Goal: Share content

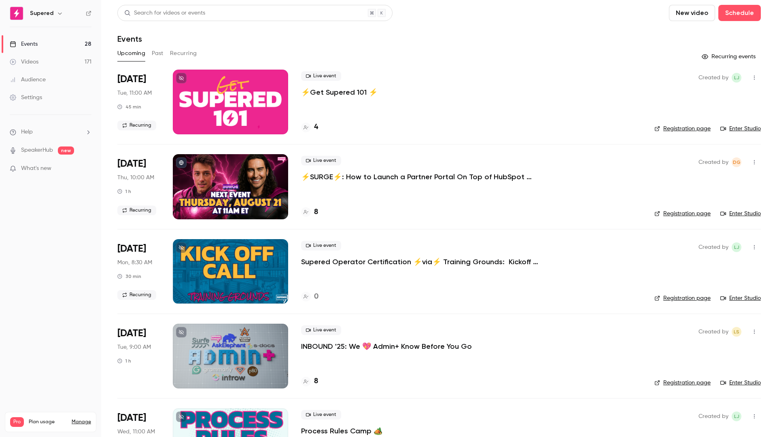
click at [44, 206] on nav "Supered Events 28 Videos 171 Audience Settings Help SpeakerHub new What's new P…" at bounding box center [50, 218] width 101 height 437
click at [154, 50] on button "Past" at bounding box center [158, 53] width 12 height 13
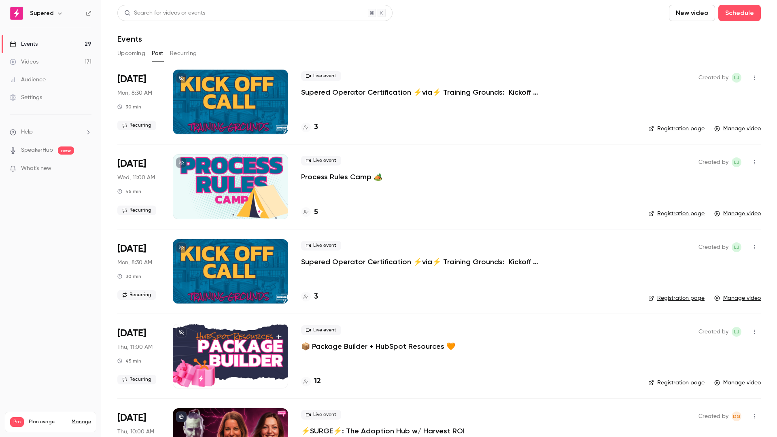
click at [133, 49] on button "Upcoming" at bounding box center [131, 53] width 28 height 13
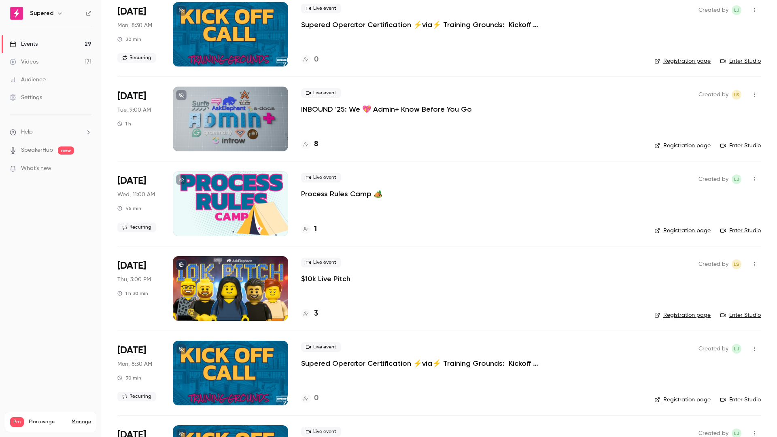
scroll to position [236, 0]
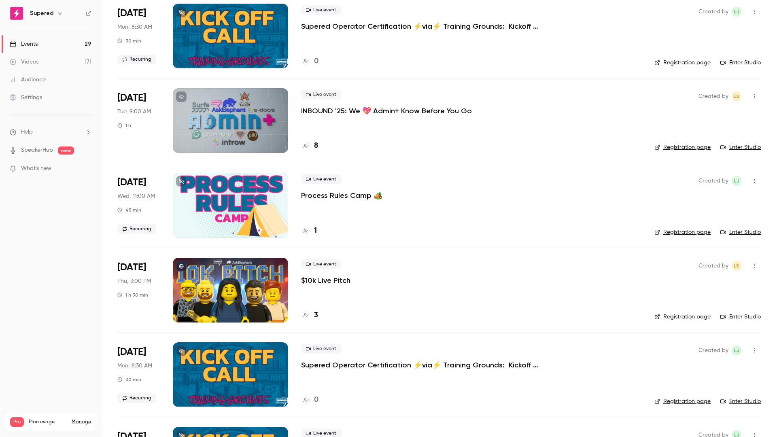
click at [412, 108] on p "INBOUND '25: We 💖 Admin+ Know Before You Go" at bounding box center [386, 111] width 171 height 10
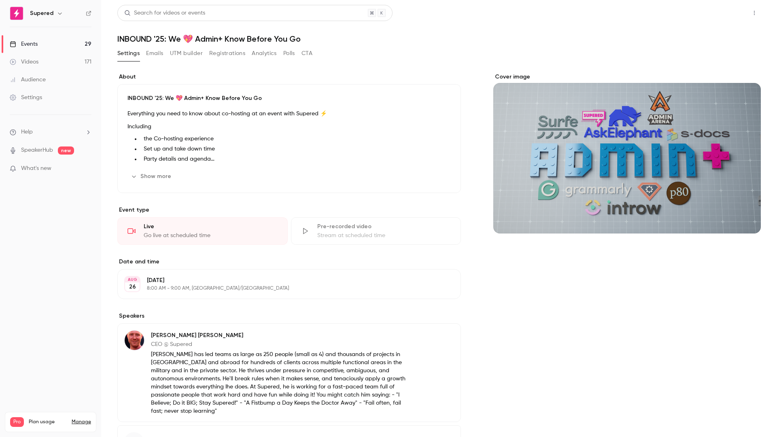
click at [719, 11] on button "Share" at bounding box center [725, 13] width 32 height 16
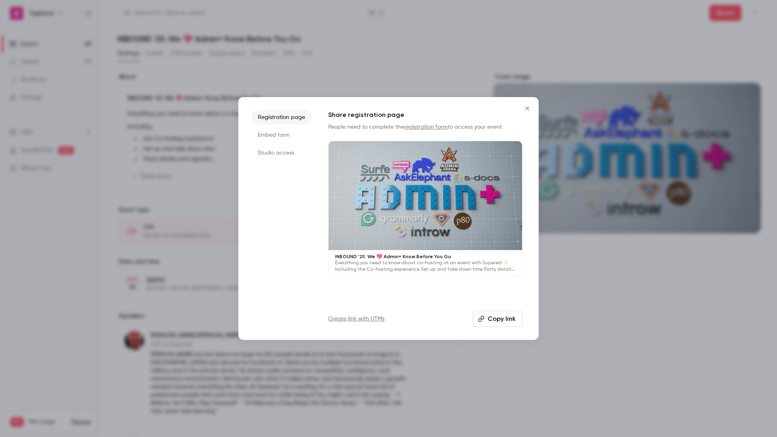
click at [501, 312] on button "Copy link" at bounding box center [498, 319] width 50 height 16
click at [531, 110] on icon "Close" at bounding box center [527, 108] width 10 height 6
